Goal: Information Seeking & Learning: Check status

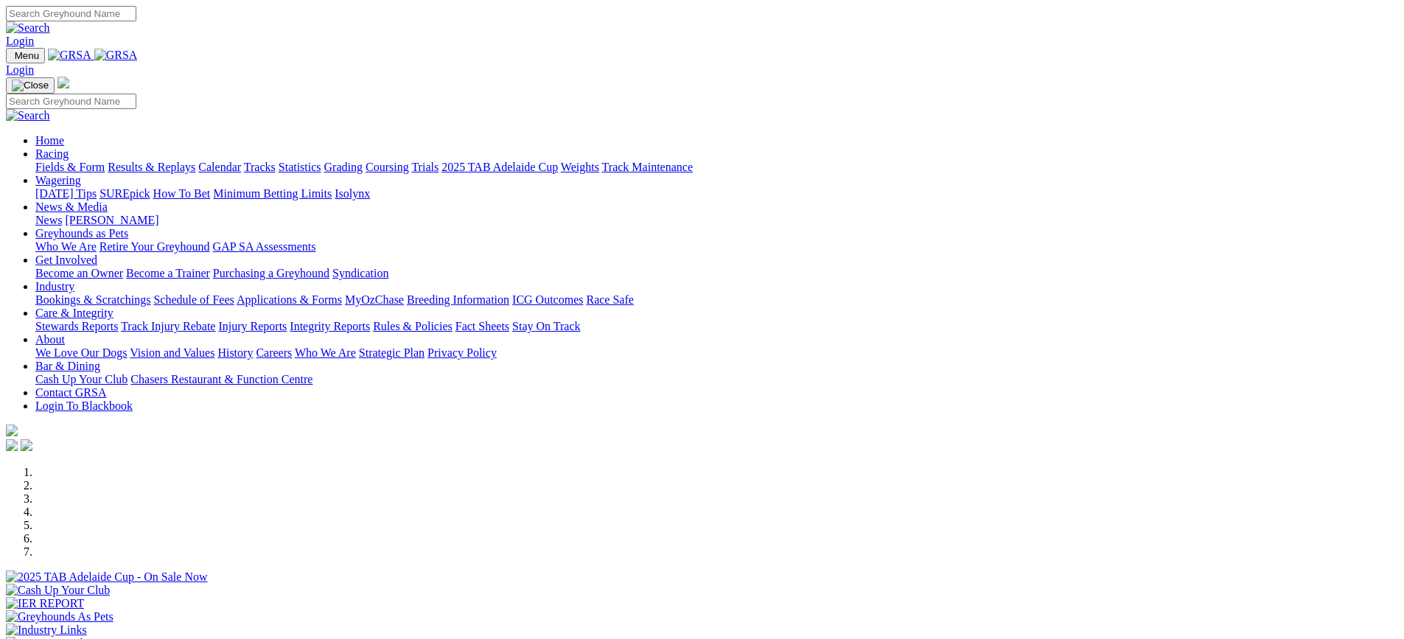
scroll to position [442, 0]
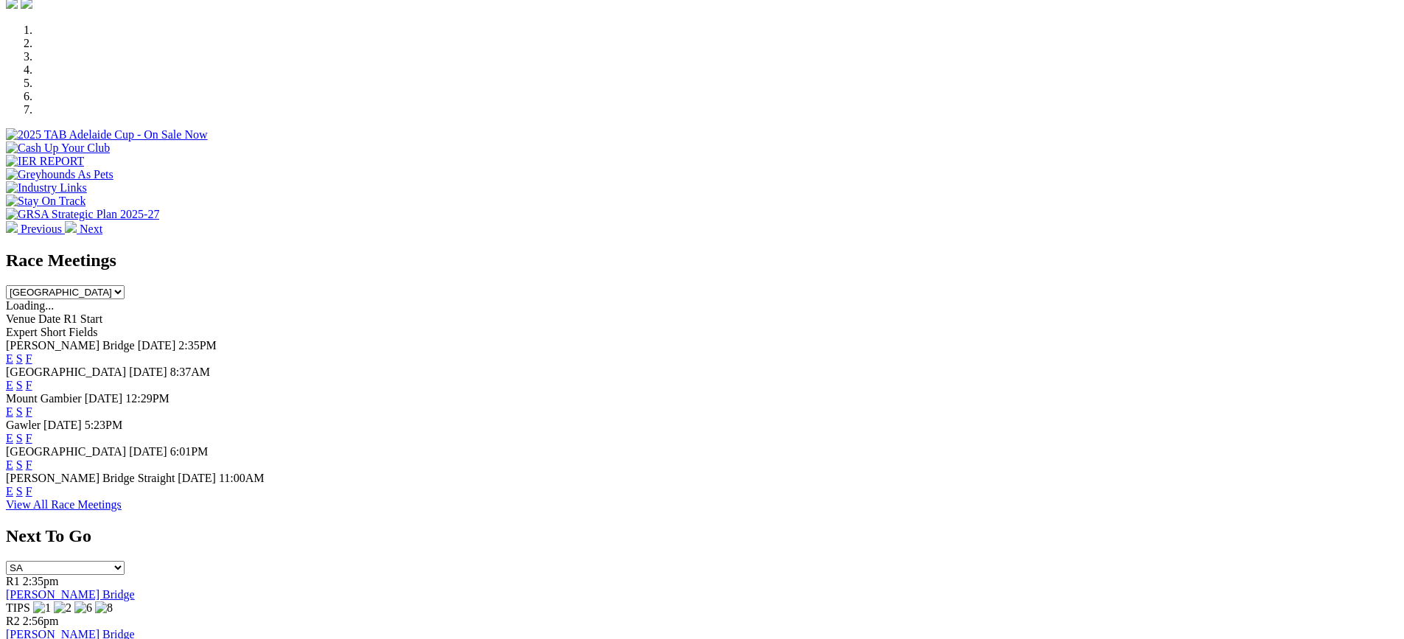
click at [32, 497] on link "F" at bounding box center [29, 491] width 7 height 13
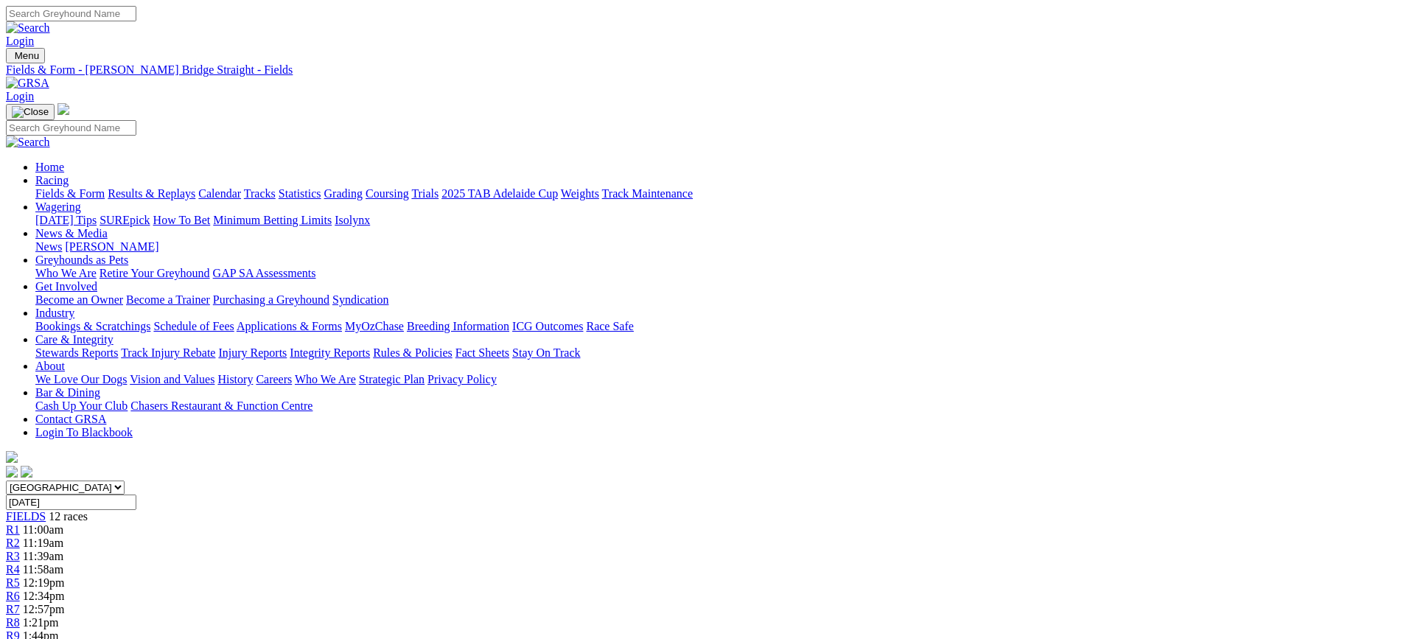
click at [195, 187] on link "Results & Replays" at bounding box center [152, 193] width 88 height 13
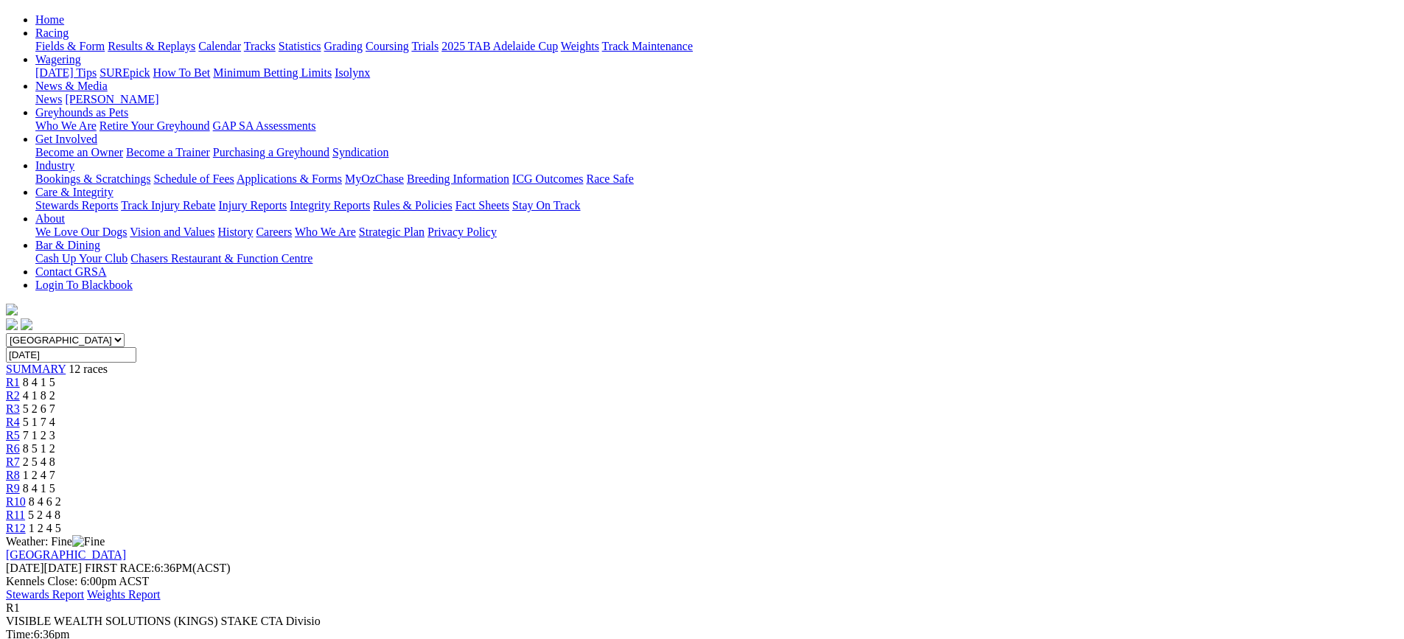
scroll to position [221, 0]
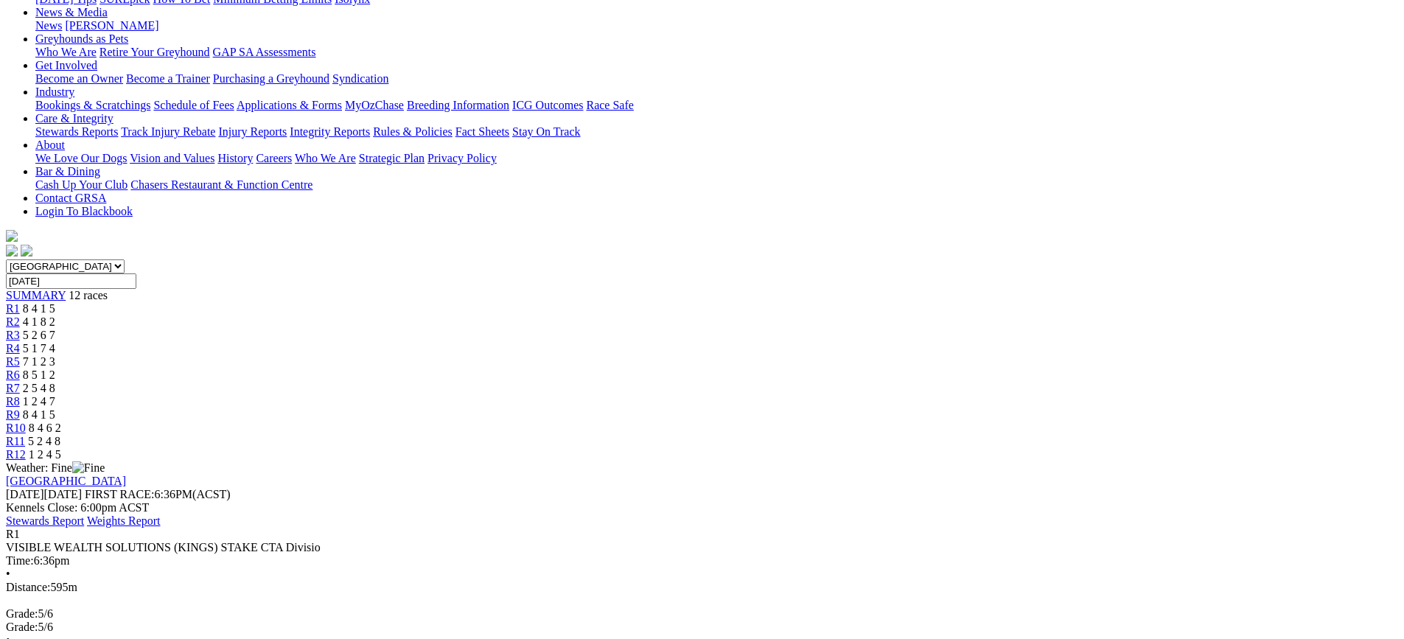
click at [55, 315] on span "4 1 8 2" at bounding box center [39, 321] width 32 height 13
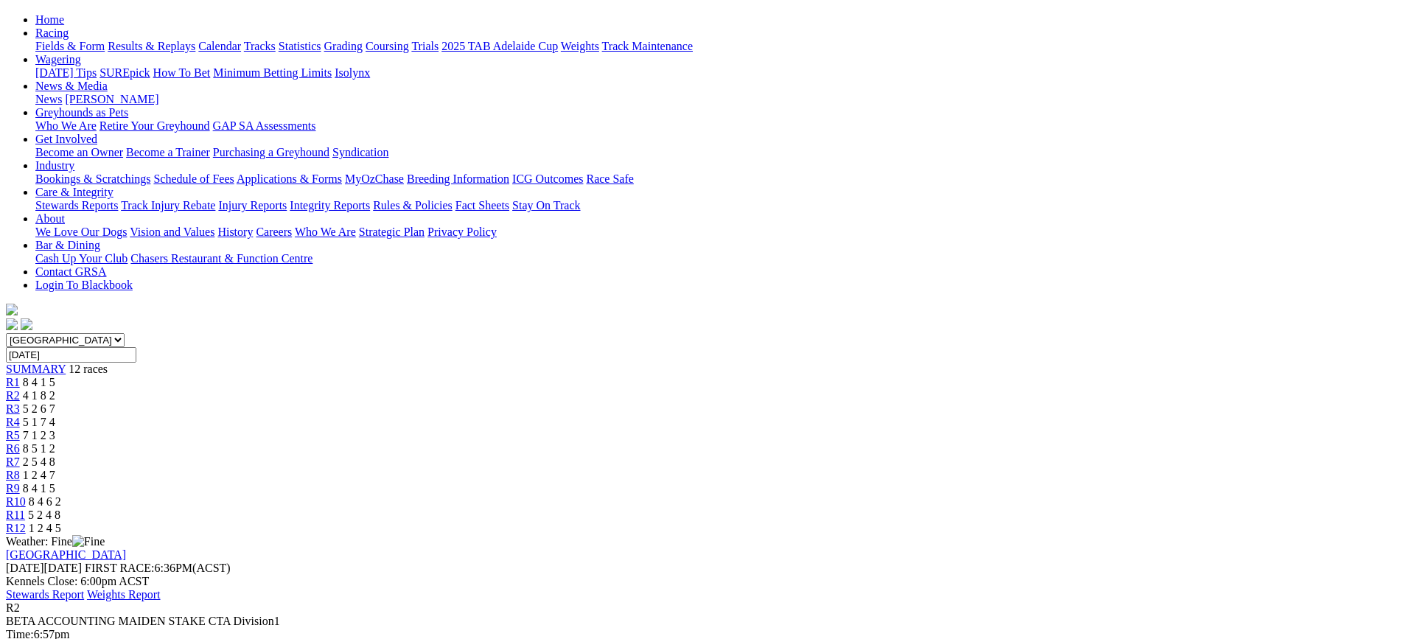
click at [55, 402] on span "5 2 6 7" at bounding box center [39, 408] width 32 height 13
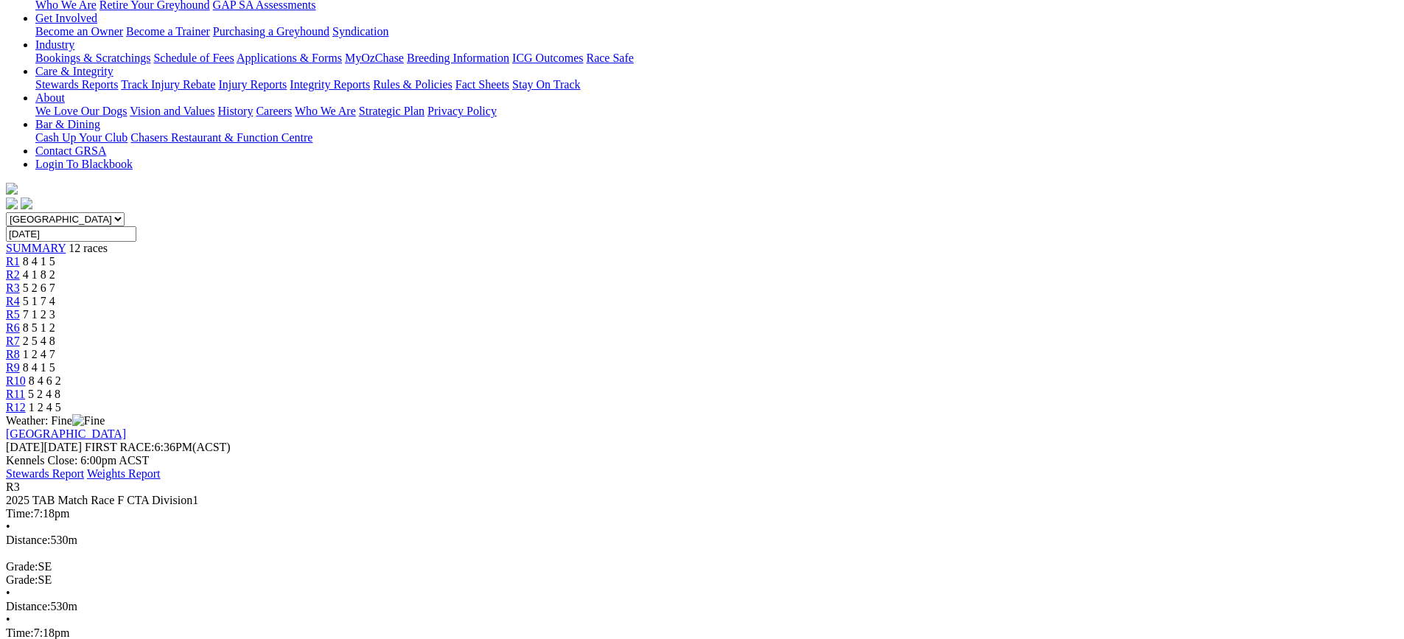
scroll to position [221, 0]
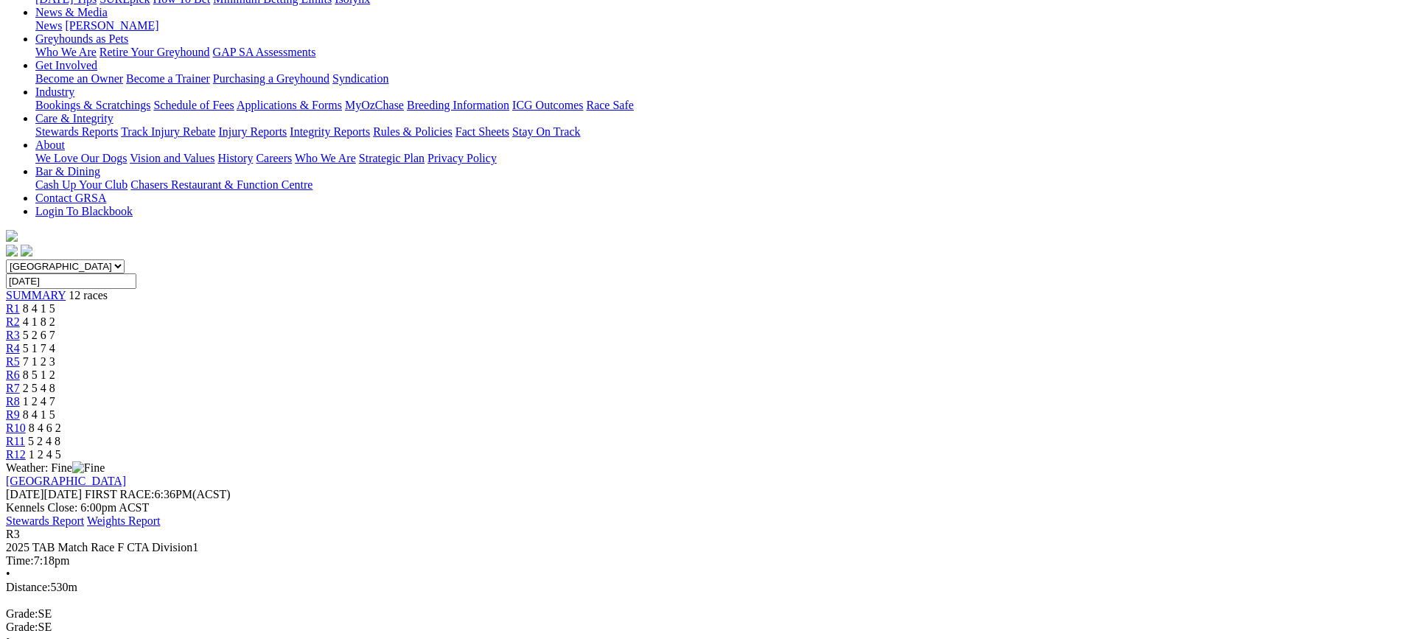
click at [55, 342] on span "5 1 7 4" at bounding box center [39, 348] width 32 height 13
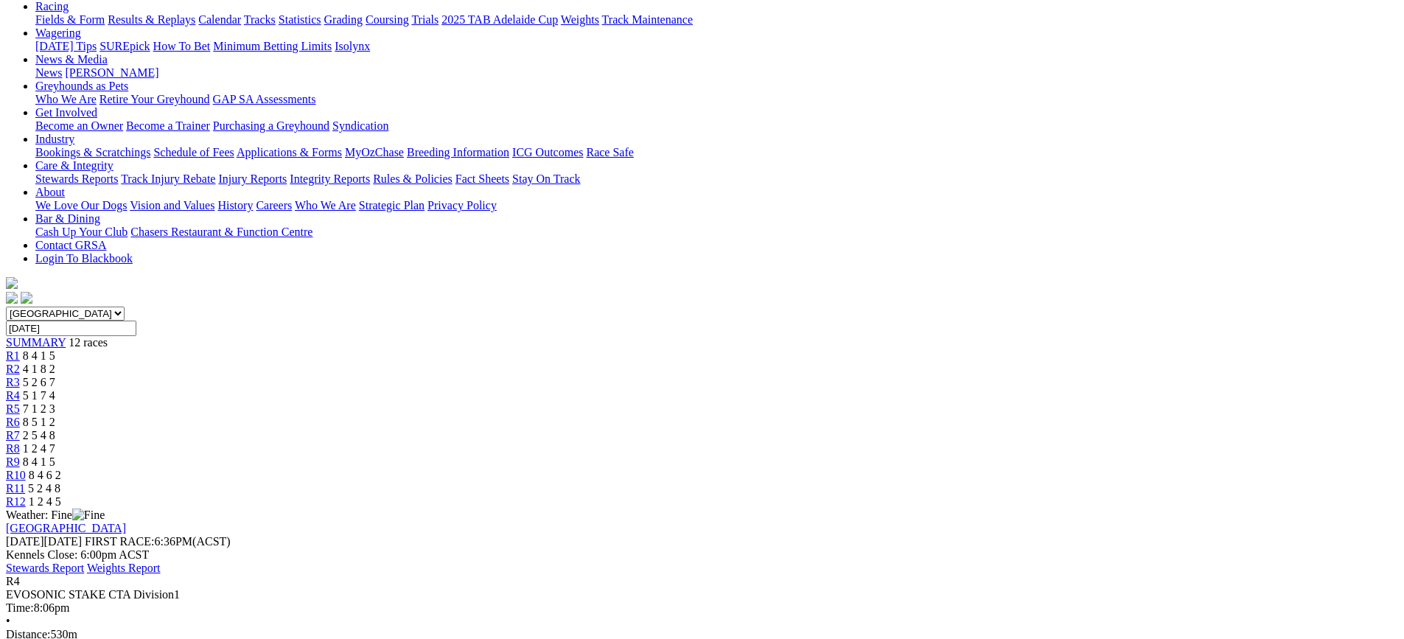
scroll to position [147, 0]
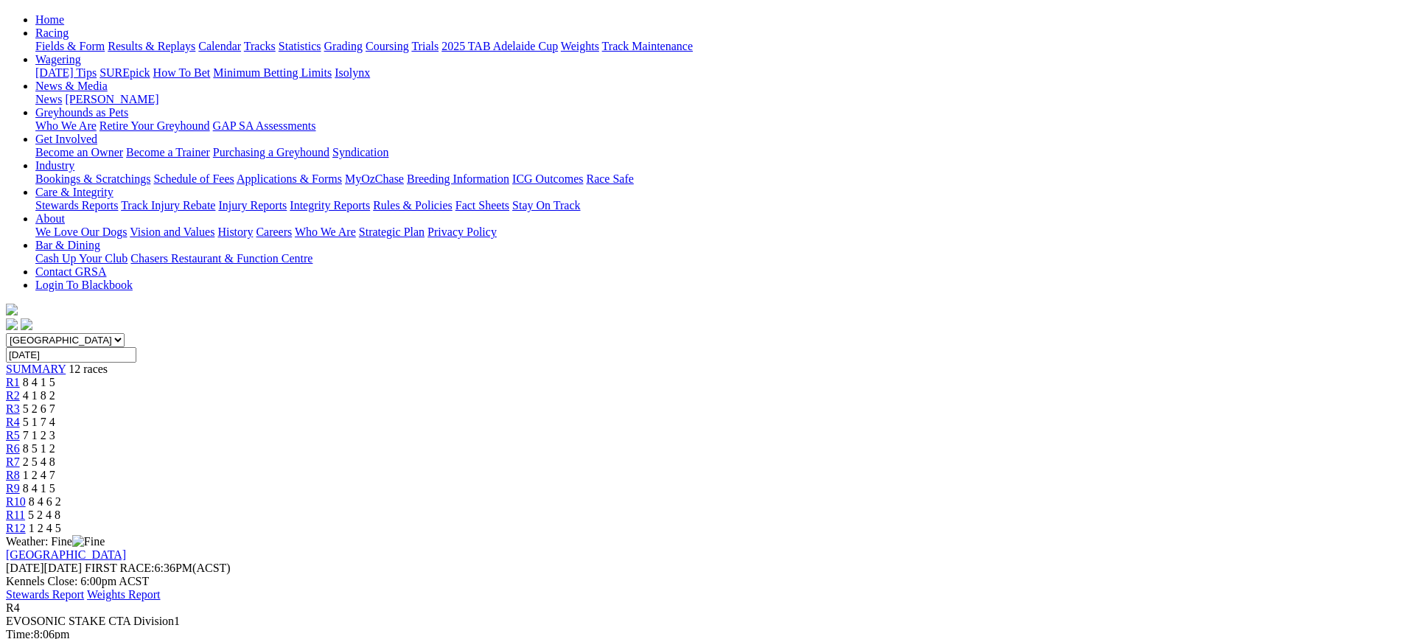
click at [656, 429] on div "R5 7 1 2 3" at bounding box center [702, 435] width 1392 height 13
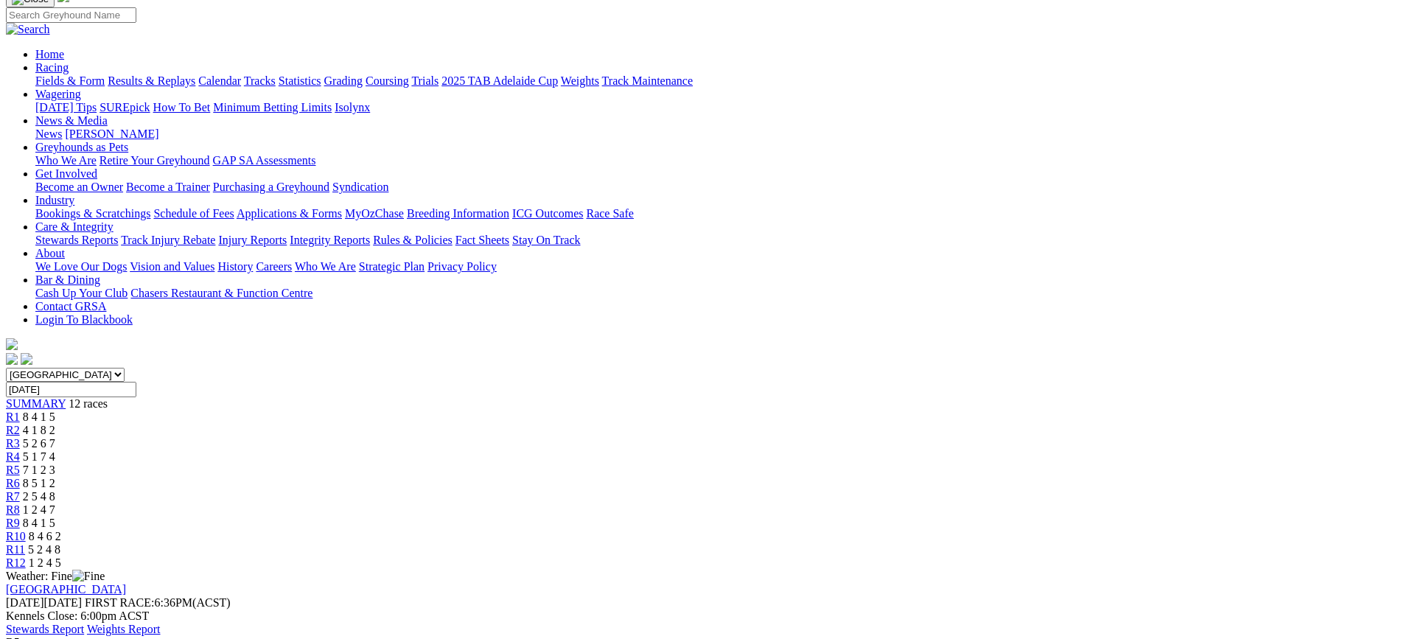
scroll to position [147, 0]
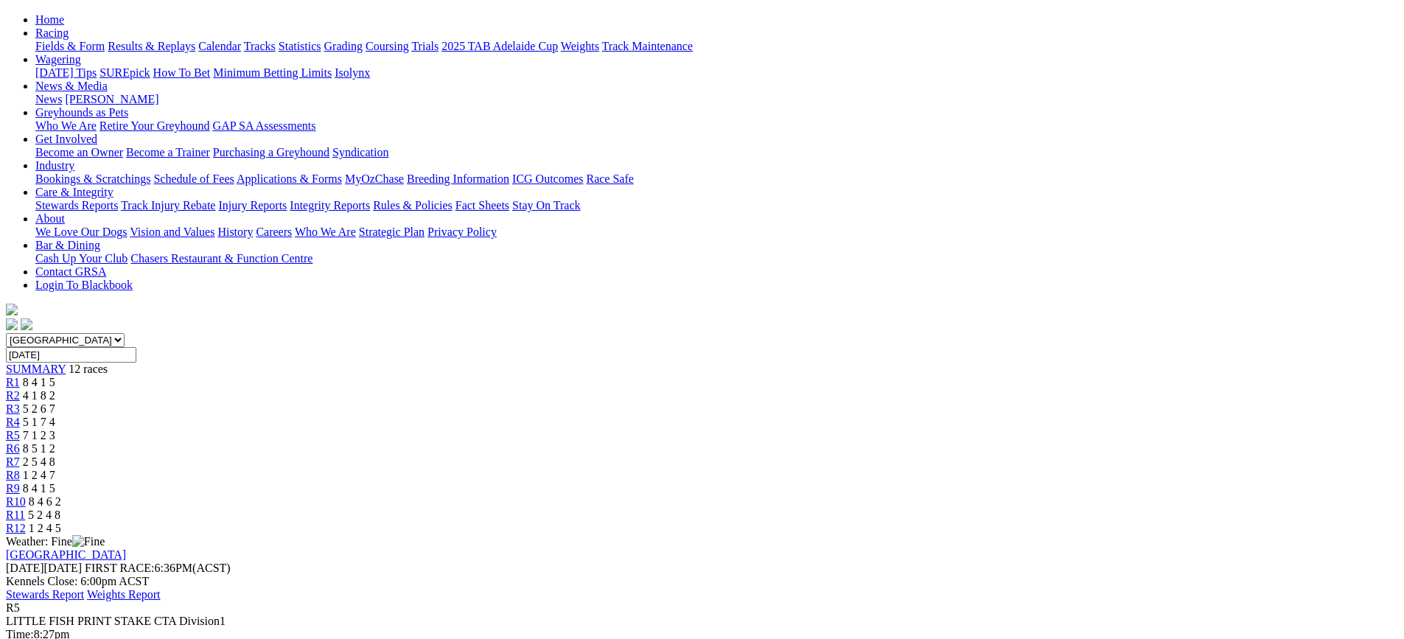
click at [20, 442] on link "R6" at bounding box center [13, 448] width 14 height 13
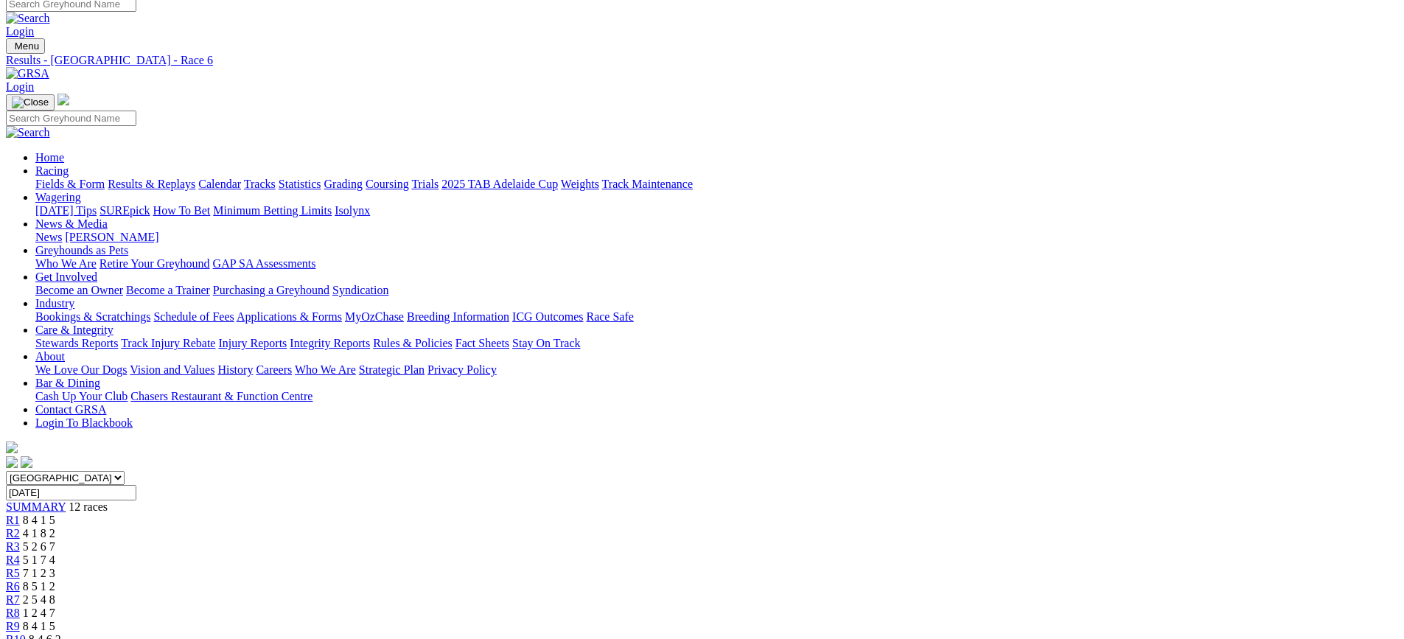
scroll to position [74, 0]
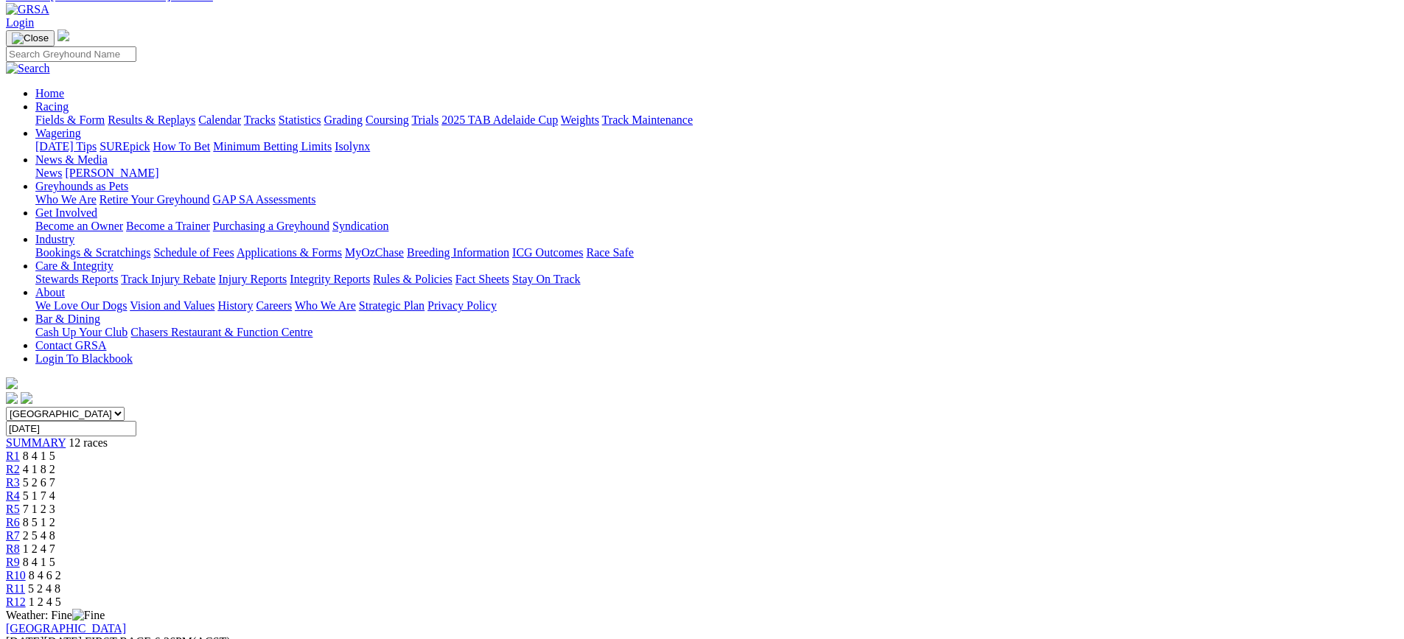
click at [799, 529] on div "R7 2 5 4 8" at bounding box center [702, 535] width 1392 height 13
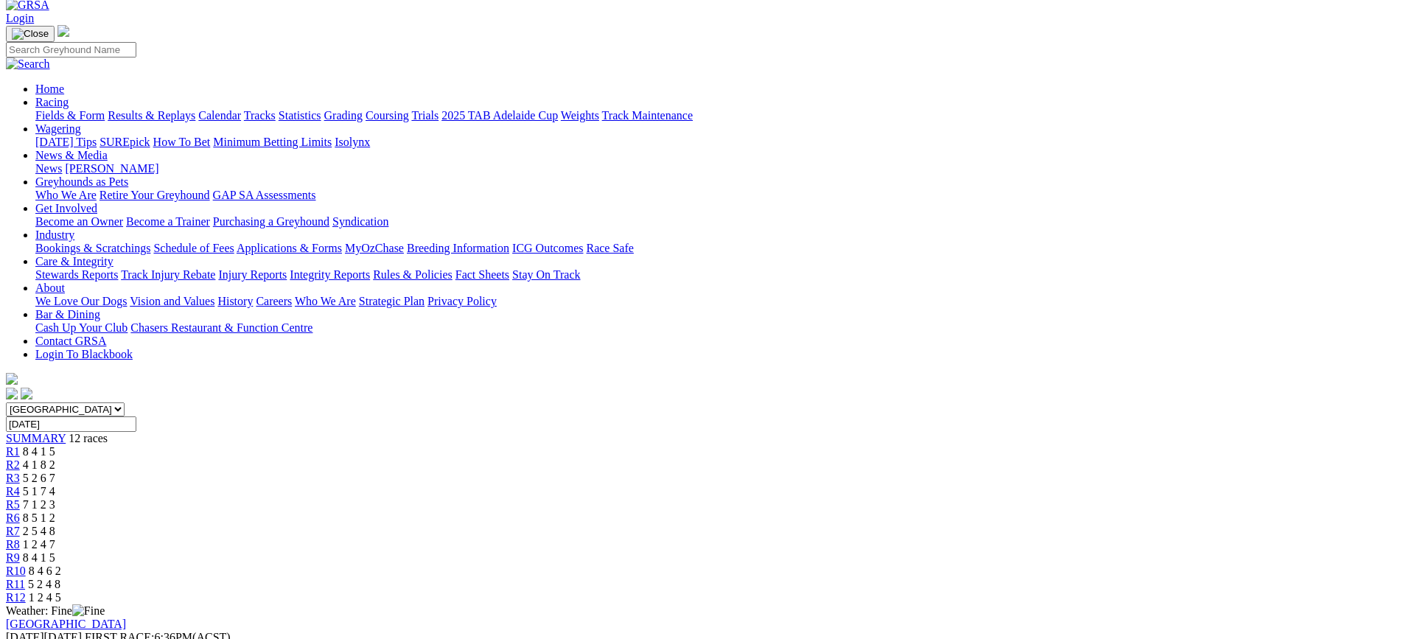
scroll to position [74, 0]
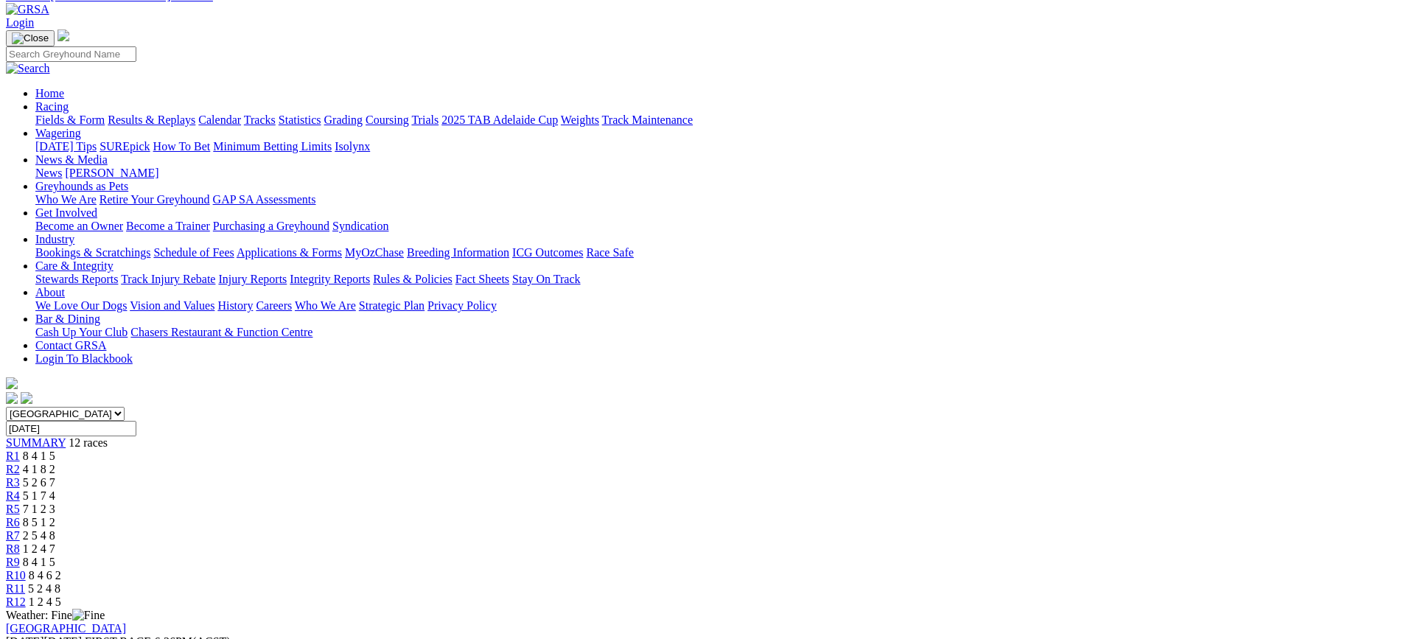
click at [865, 542] on div "R8 1 2 4 7" at bounding box center [702, 548] width 1392 height 13
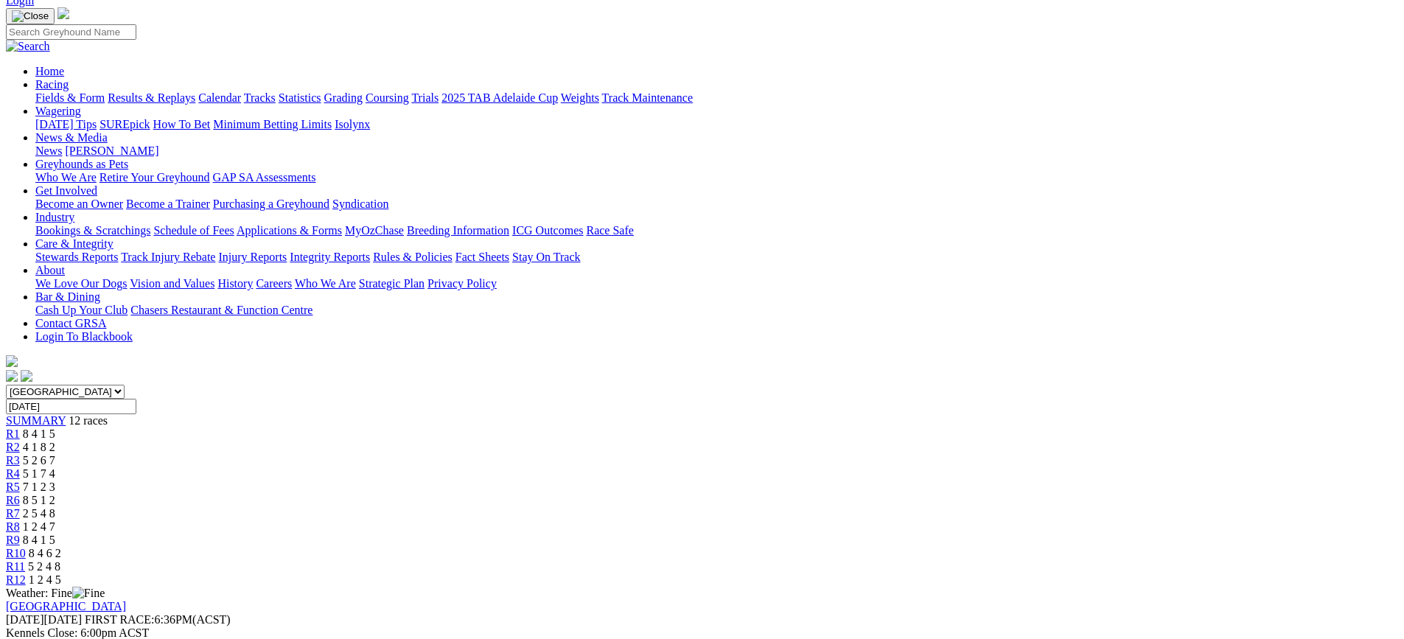
scroll to position [74, 0]
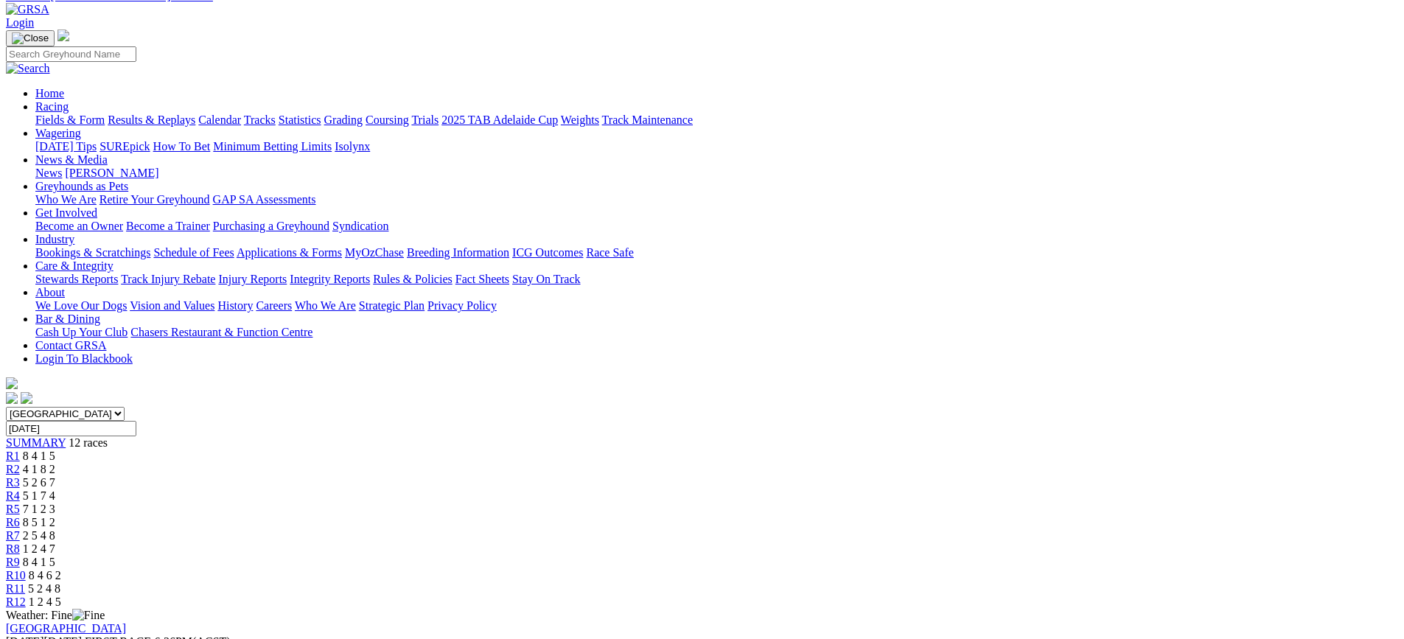
click at [55, 529] on span "2 5 4 8" at bounding box center [39, 535] width 32 height 13
click at [922, 556] on div "R9 8 4 1 5" at bounding box center [702, 562] width 1392 height 13
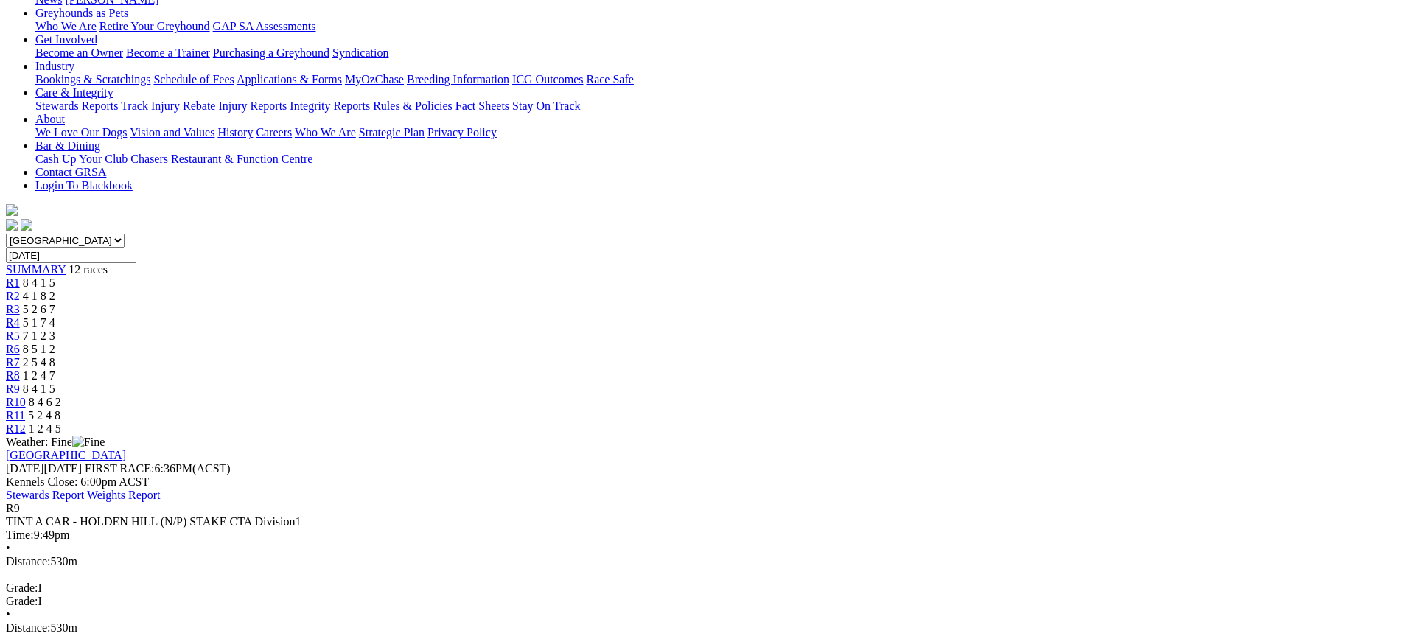
scroll to position [221, 0]
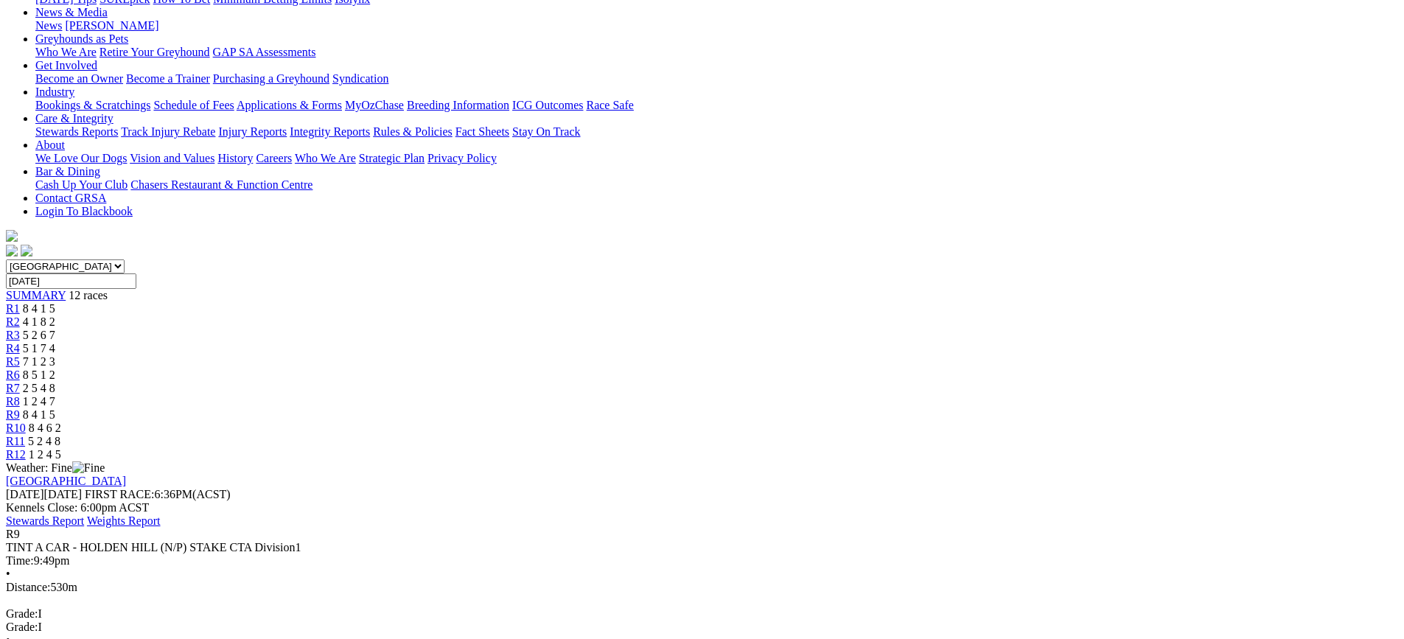
click at [61, 421] on span "8 4 6 2" at bounding box center [45, 427] width 32 height 13
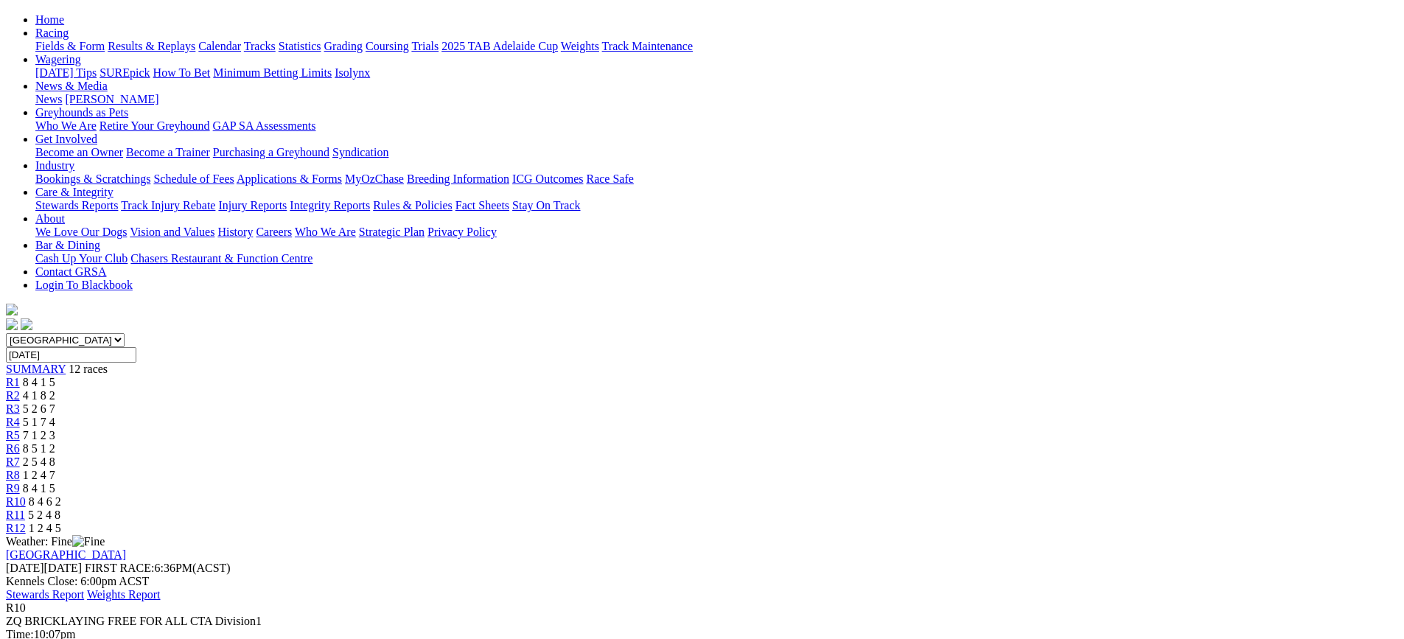
click at [60, 508] on span "5 2 4 8" at bounding box center [44, 514] width 32 height 13
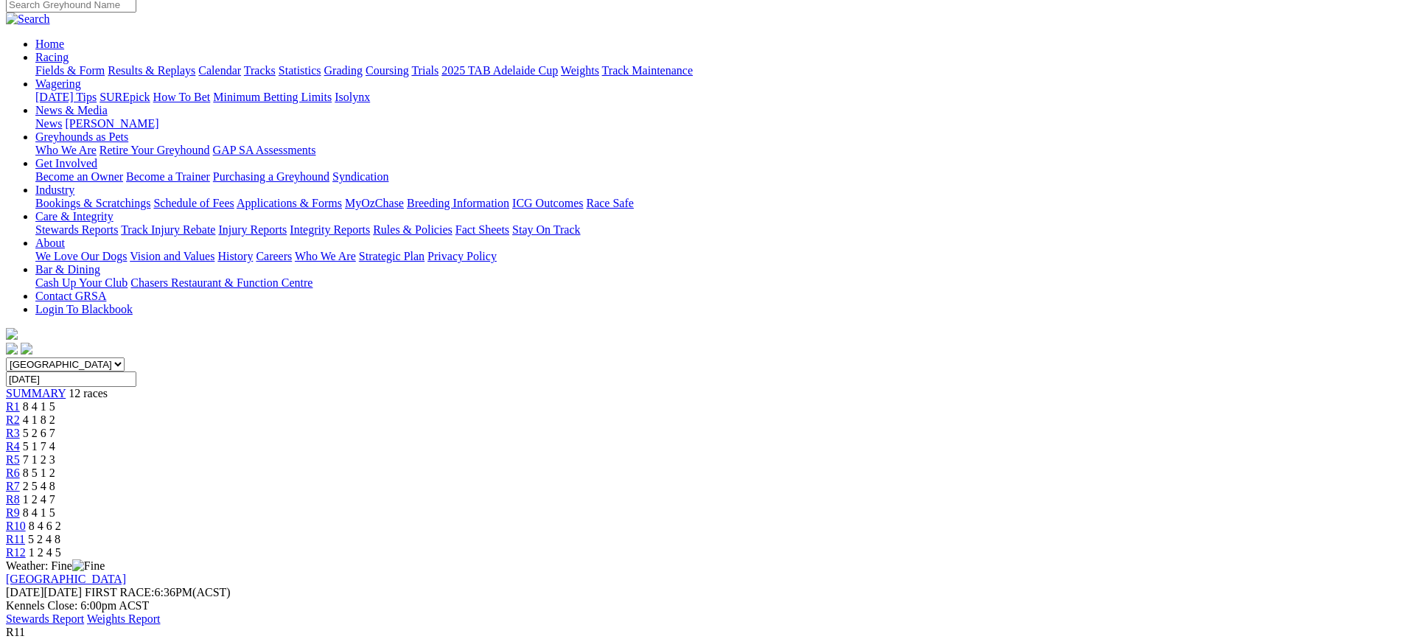
scroll to position [147, 0]
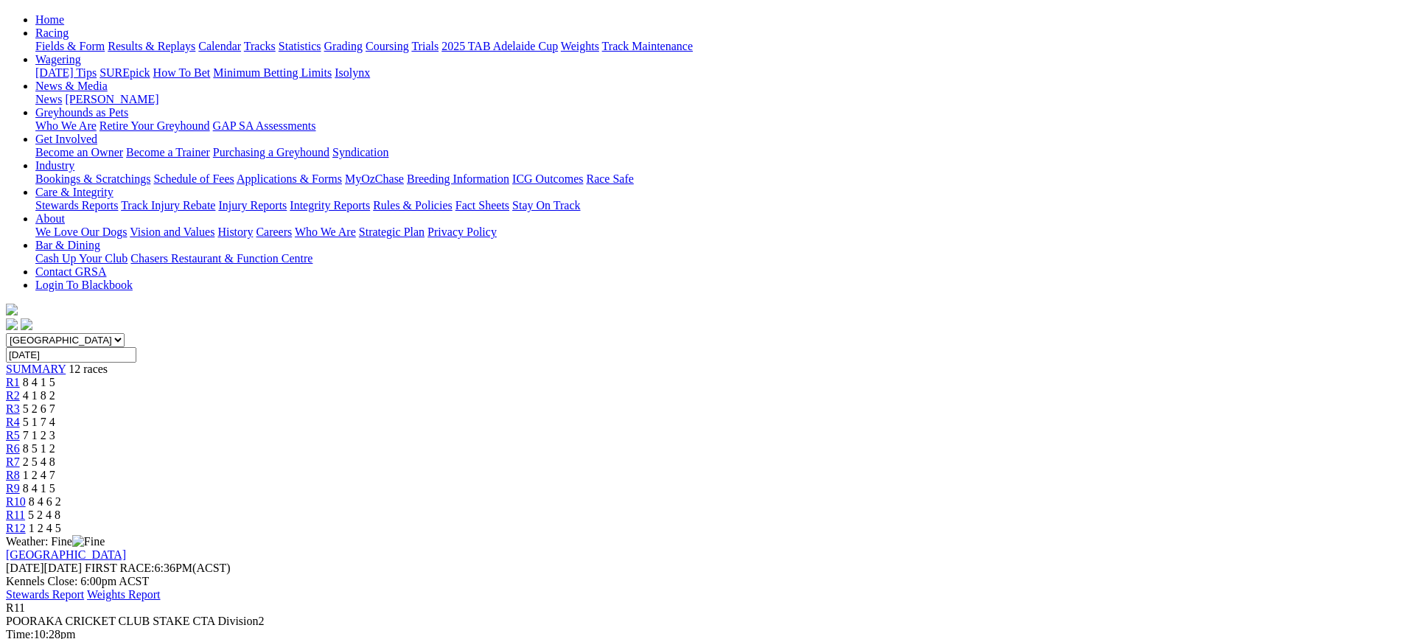
click at [61, 522] on span "1 2 4 5" at bounding box center [45, 528] width 32 height 13
